Goal: Register for event/course

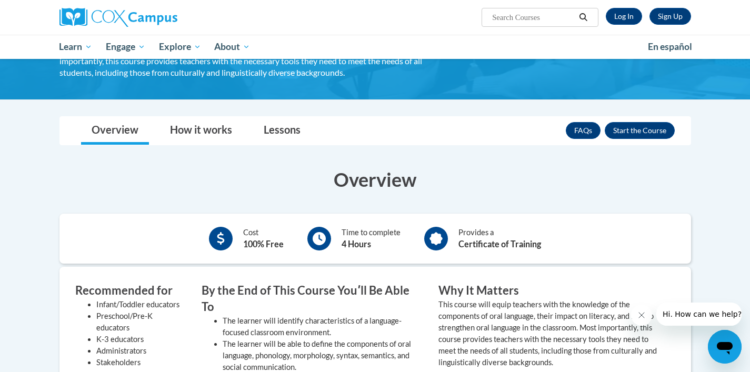
scroll to position [137, 0]
click at [624, 132] on button "Enroll" at bounding box center [640, 131] width 70 height 17
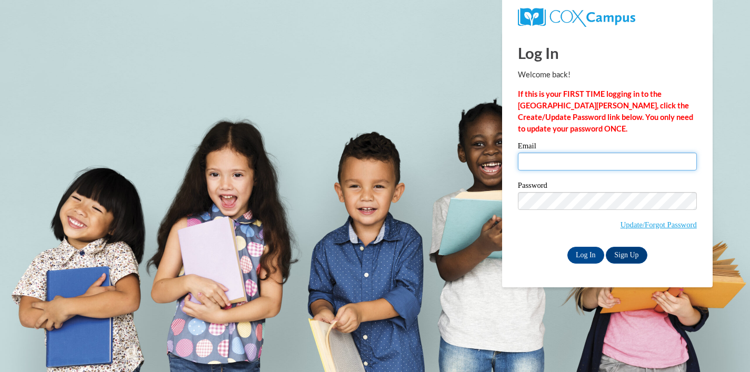
click at [587, 165] on input "Email" at bounding box center [607, 162] width 179 height 18
type input "chdelkamp@gmail.com"
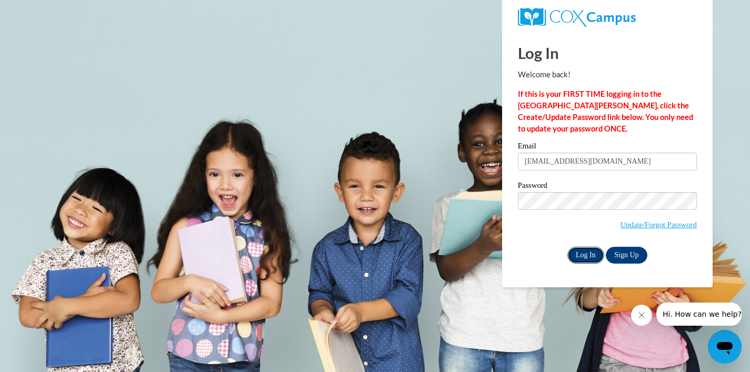
click at [590, 254] on input "Log In" at bounding box center [585, 255] width 37 height 17
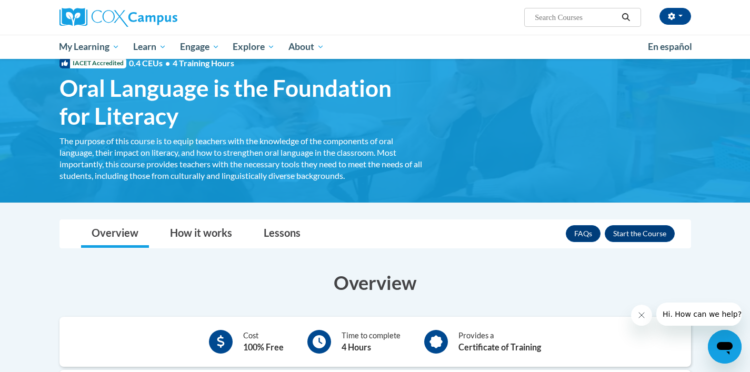
scroll to position [42, 0]
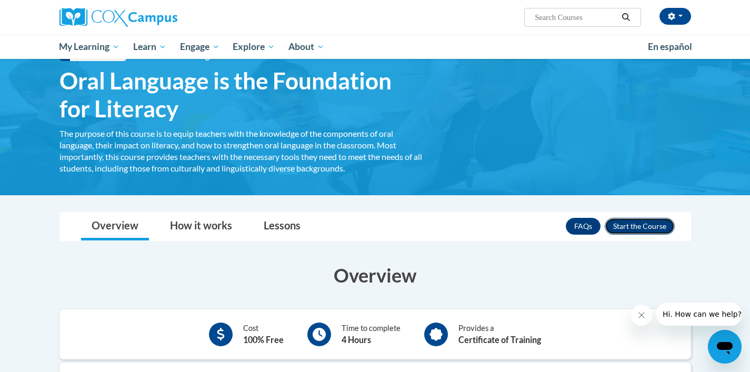
click at [648, 228] on button "Enroll" at bounding box center [640, 226] width 70 height 17
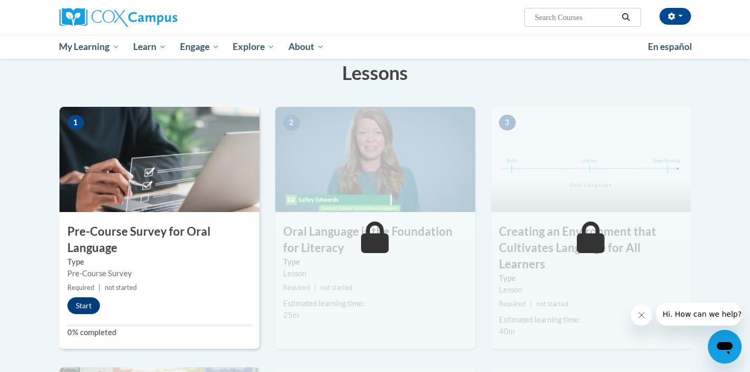
scroll to position [175, 0]
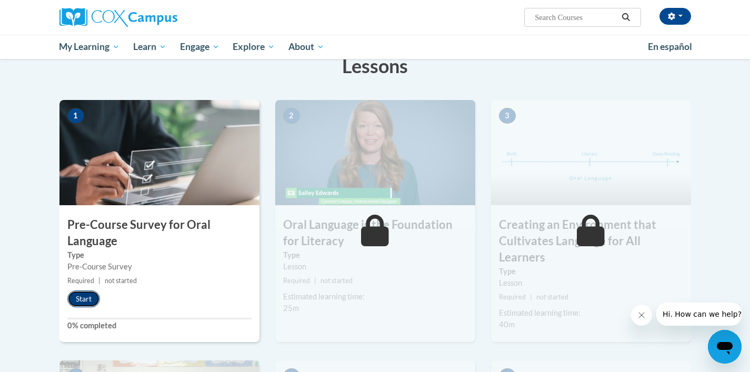
click at [89, 299] on button "Start" at bounding box center [83, 298] width 33 height 17
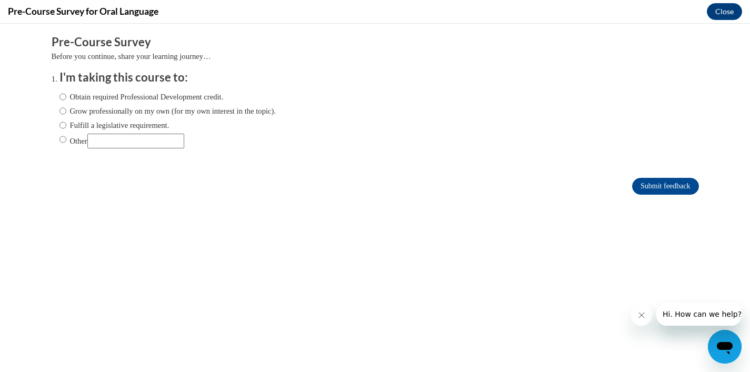
scroll to position [0, 0]
click at [67, 140] on label "Other" at bounding box center [121, 141] width 125 height 15
click at [66, 140] on input "Other" at bounding box center [62, 140] width 7 height 12
radio input "true"
click at [634, 183] on input "Submit feedback" at bounding box center [665, 186] width 66 height 17
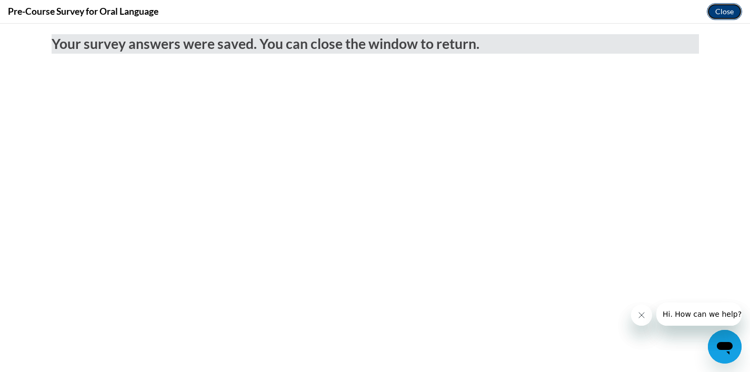
click at [721, 14] on button "Close" at bounding box center [724, 11] width 35 height 17
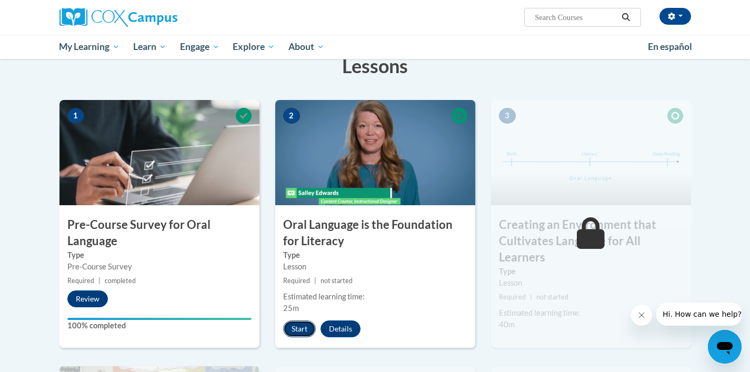
click at [288, 333] on button "Start" at bounding box center [299, 328] width 33 height 17
